Goal: Entertainment & Leisure: Consume media (video, audio)

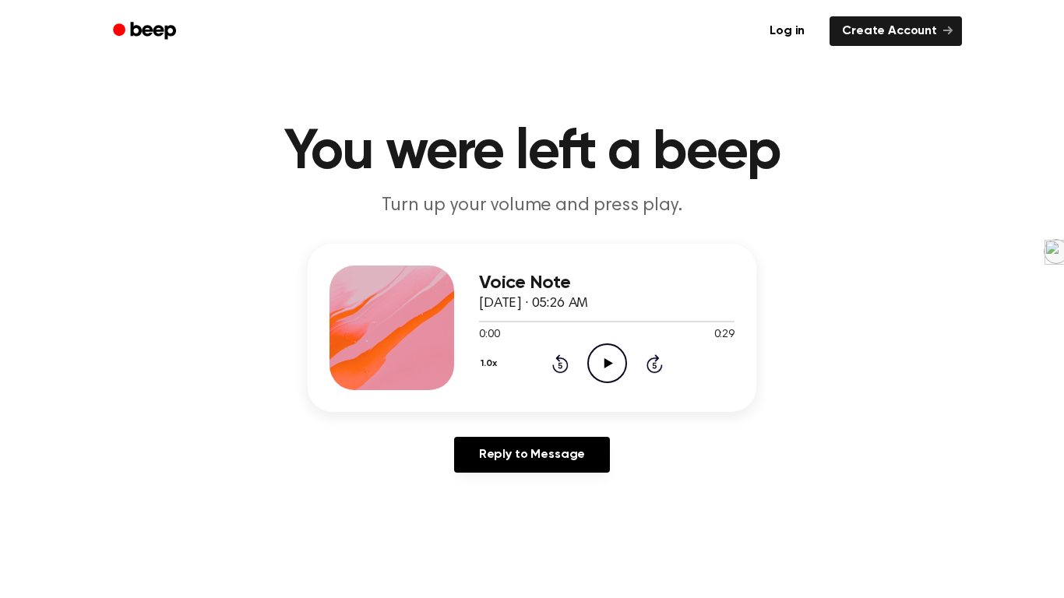
click at [389, 44] on icon "Play Audio" at bounding box center [607, 363] width 40 height 40
click at [610, 379] on icon "Play Audio" at bounding box center [607, 363] width 40 height 40
click at [585, 382] on div "1.0x Rewind 5 seconds Play Audio Skip 5 seconds" at bounding box center [606, 363] width 255 height 40
click at [588, 378] on icon "Play Audio" at bounding box center [607, 363] width 40 height 40
click at [554, 361] on icon "Rewind 5 seconds" at bounding box center [559, 364] width 17 height 20
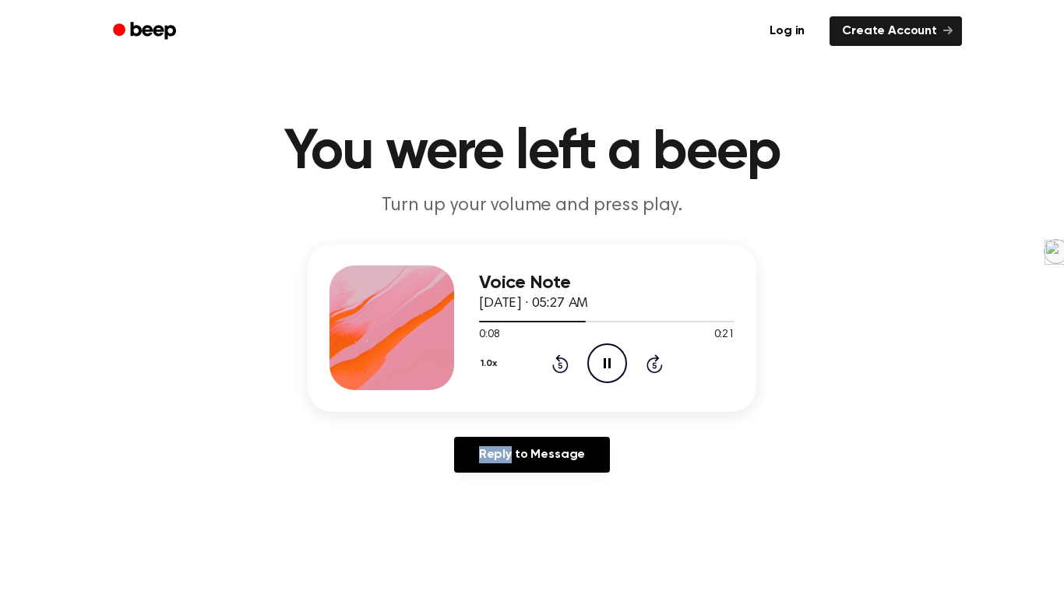
click at [554, 361] on icon "Rewind 5 seconds" at bounding box center [559, 364] width 17 height 20
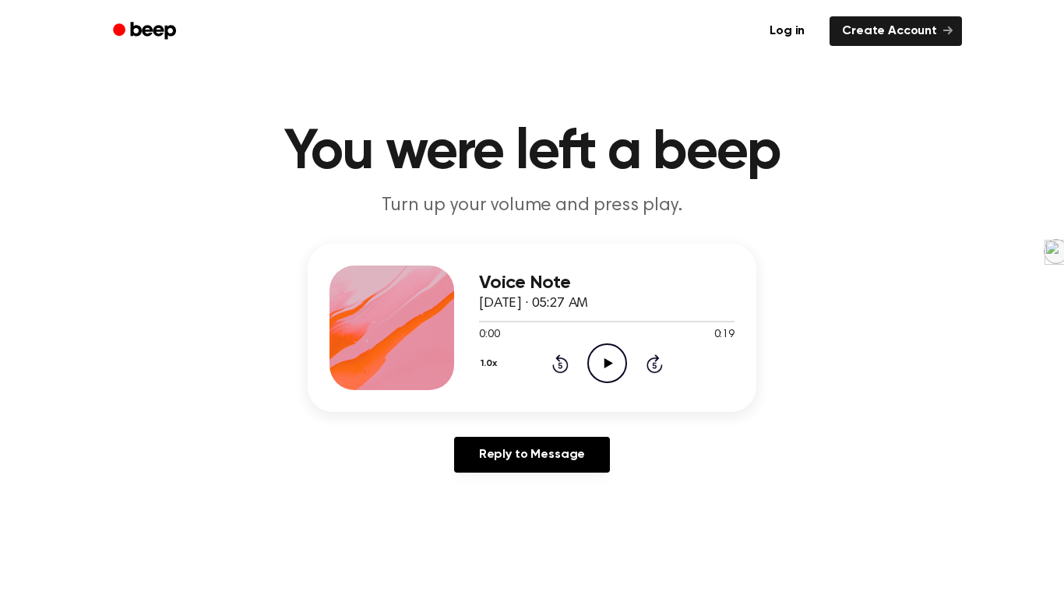
click at [612, 373] on icon "Play Audio" at bounding box center [607, 363] width 40 height 40
click at [601, 350] on icon "Play Audio" at bounding box center [607, 363] width 40 height 40
click at [608, 358] on icon "Play Audio" at bounding box center [607, 363] width 40 height 40
click at [600, 376] on icon "Play Audio" at bounding box center [607, 363] width 40 height 40
click at [603, 374] on icon "Play Audio" at bounding box center [607, 363] width 40 height 40
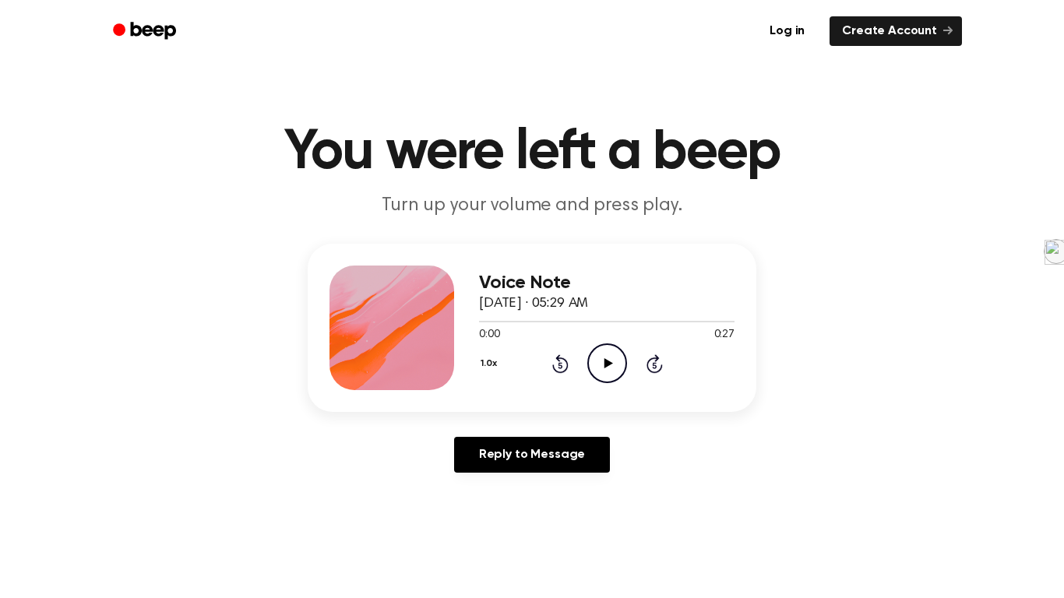
click at [596, 361] on icon "Play Audio" at bounding box center [607, 363] width 40 height 40
click at [592, 373] on icon "Play Audio" at bounding box center [607, 363] width 40 height 40
click at [607, 354] on icon "Play Audio" at bounding box center [607, 363] width 40 height 40
click at [603, 364] on icon "Play Audio" at bounding box center [607, 363] width 40 height 40
click at [617, 363] on icon "Play Audio" at bounding box center [607, 363] width 40 height 40
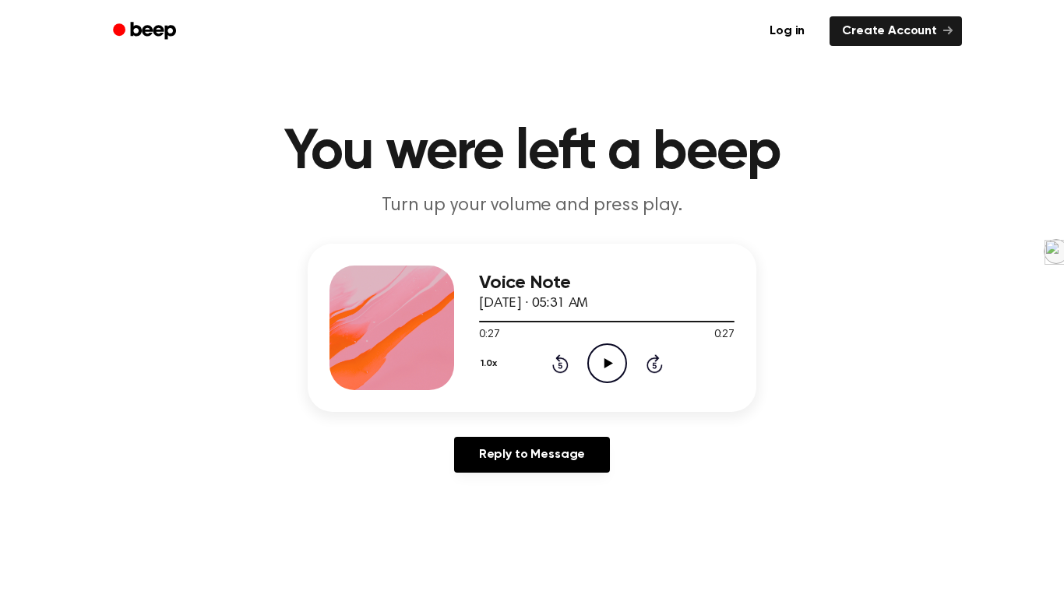
click at [600, 385] on div "Voice Note September 24, 2025 · 05:31 AM 0:27 0:27 Your browser does not suppor…" at bounding box center [606, 328] width 255 height 125
click at [600, 376] on icon "Play Audio" at bounding box center [607, 363] width 40 height 40
